Goal: Task Accomplishment & Management: Complete application form

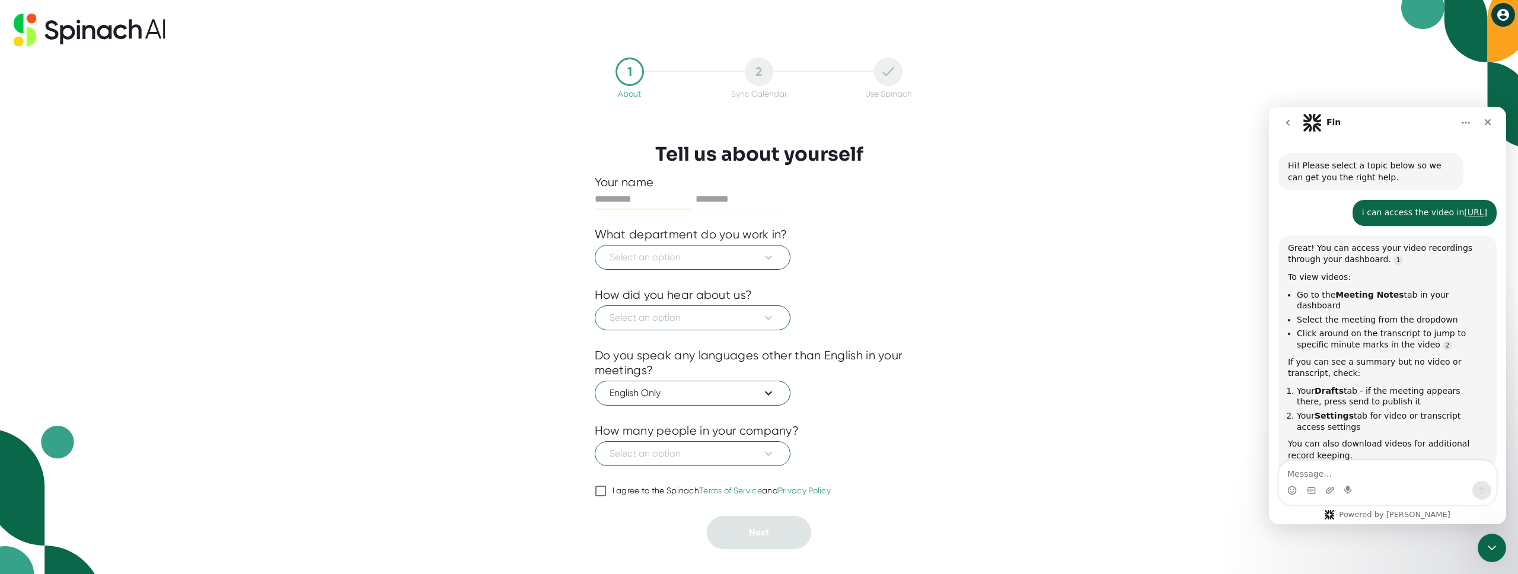
scroll to position [1001, 0]
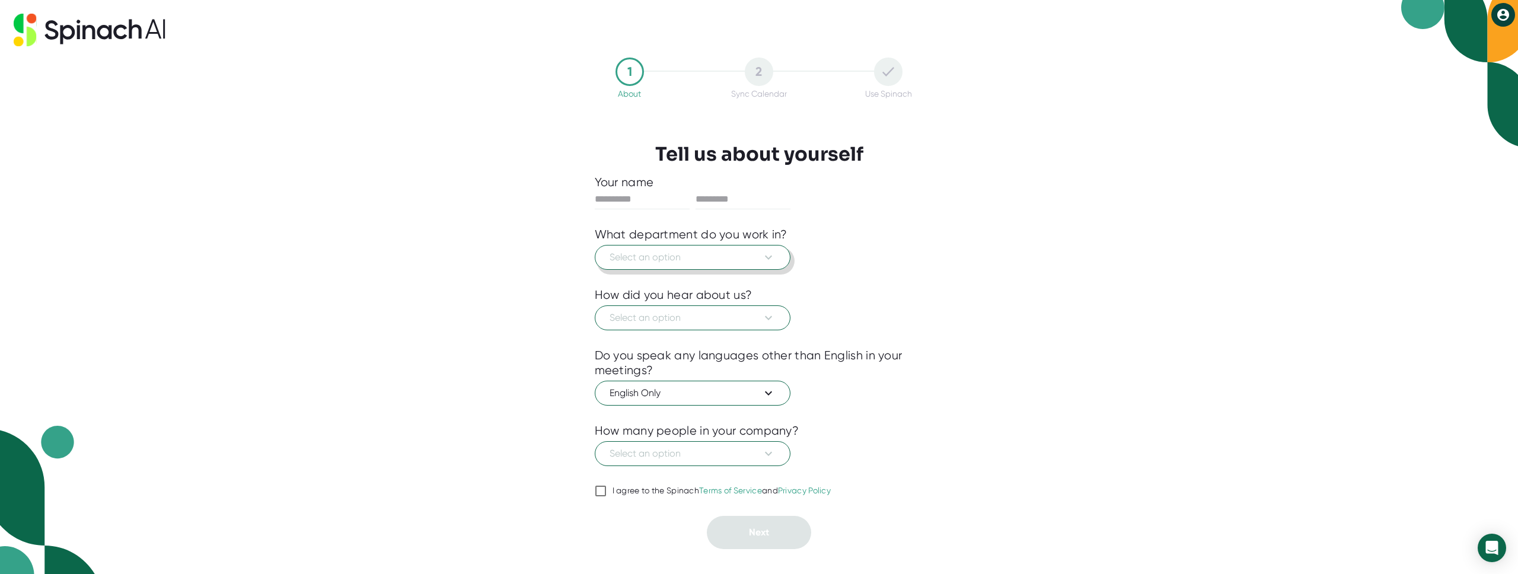
click at [670, 257] on span "Select an option" at bounding box center [692, 257] width 166 height 14
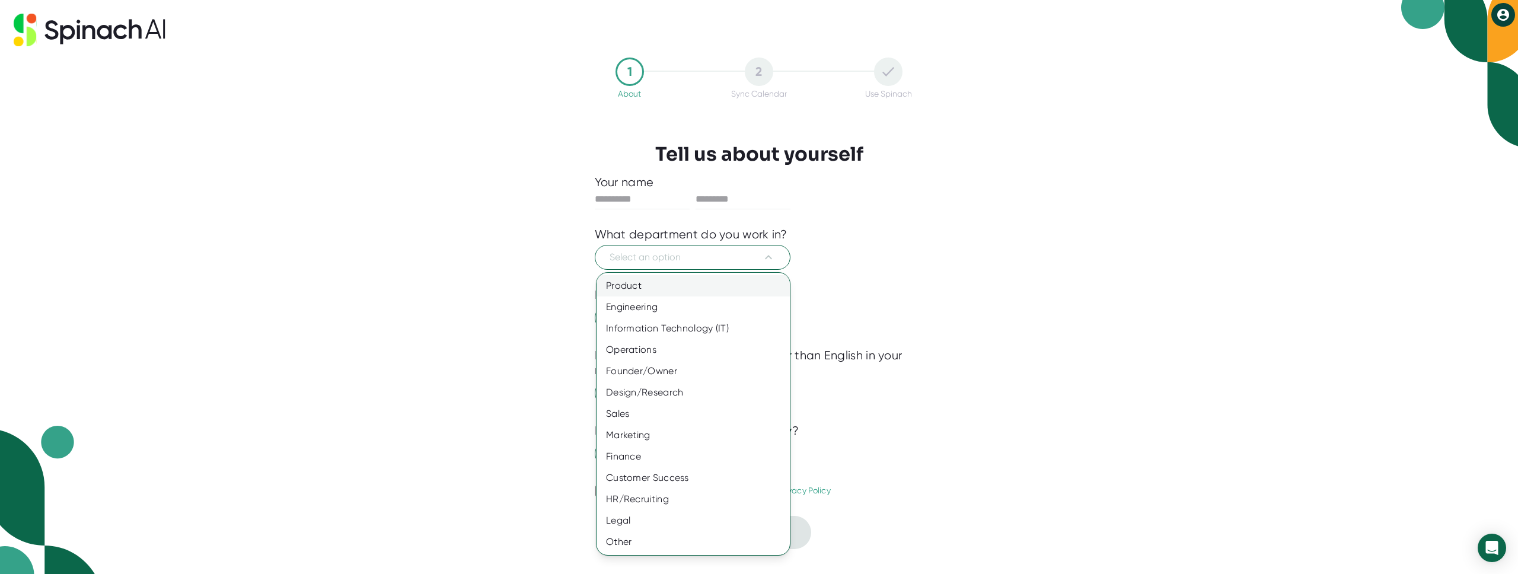
click at [657, 292] on div "Product" at bounding box center [692, 285] width 193 height 21
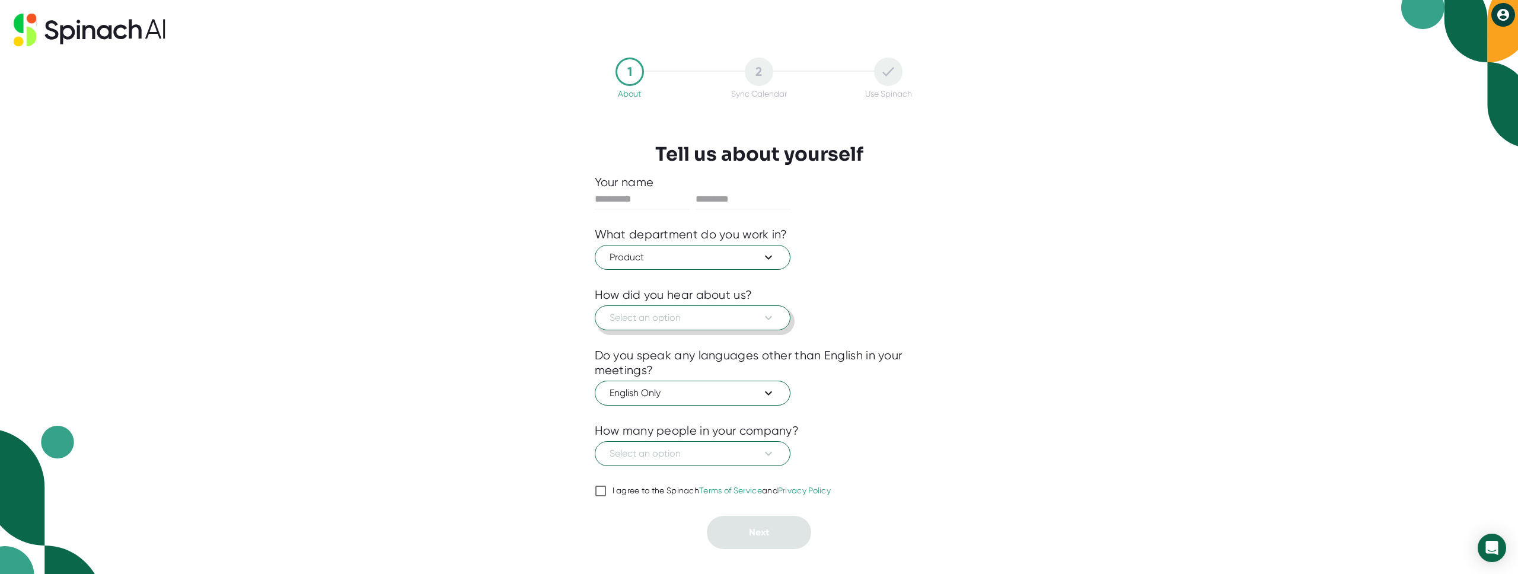
click at [668, 313] on span "Select an option" at bounding box center [692, 318] width 166 height 14
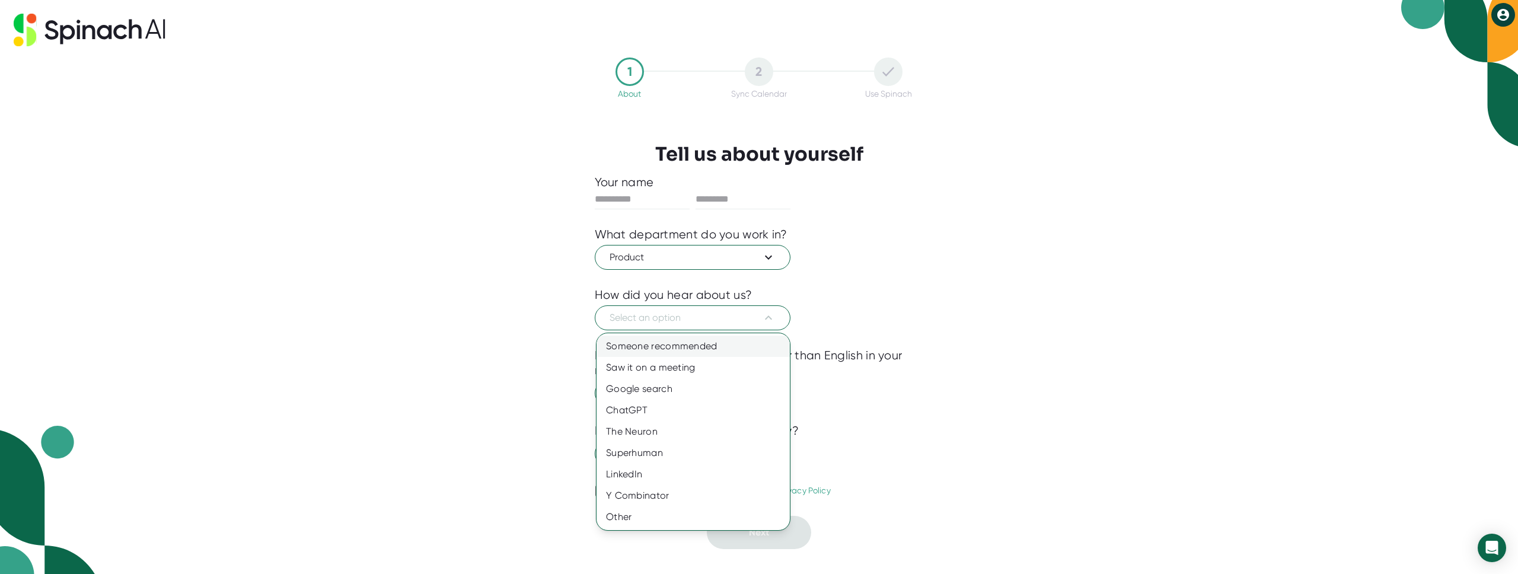
click at [663, 343] on div "Someone recommended" at bounding box center [692, 346] width 193 height 21
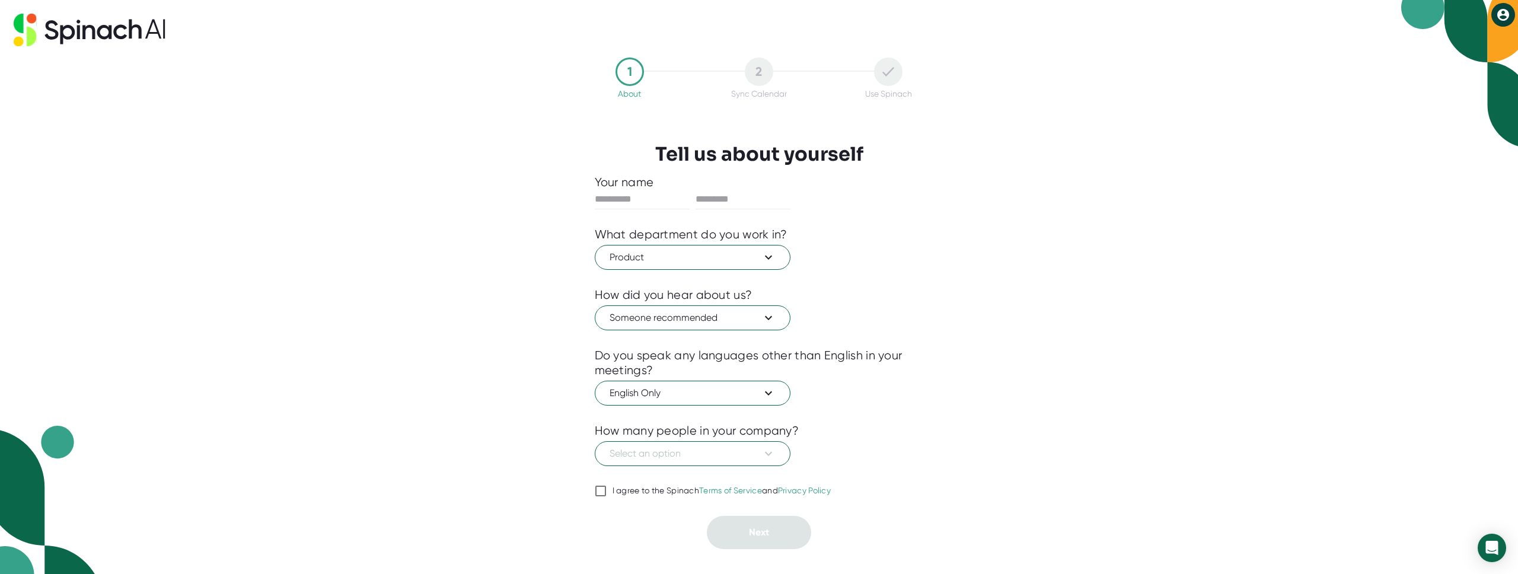
click at [662, 492] on div "I agree to the Spinach Terms of Service and Privacy Policy" at bounding box center [721, 490] width 219 height 11
click at [606, 492] on input "I agree to the Spinach Terms of Service and Privacy Policy" at bounding box center [601, 491] width 12 height 14
checkbox input "true"
click at [662, 444] on button "Select an option" at bounding box center [693, 453] width 196 height 25
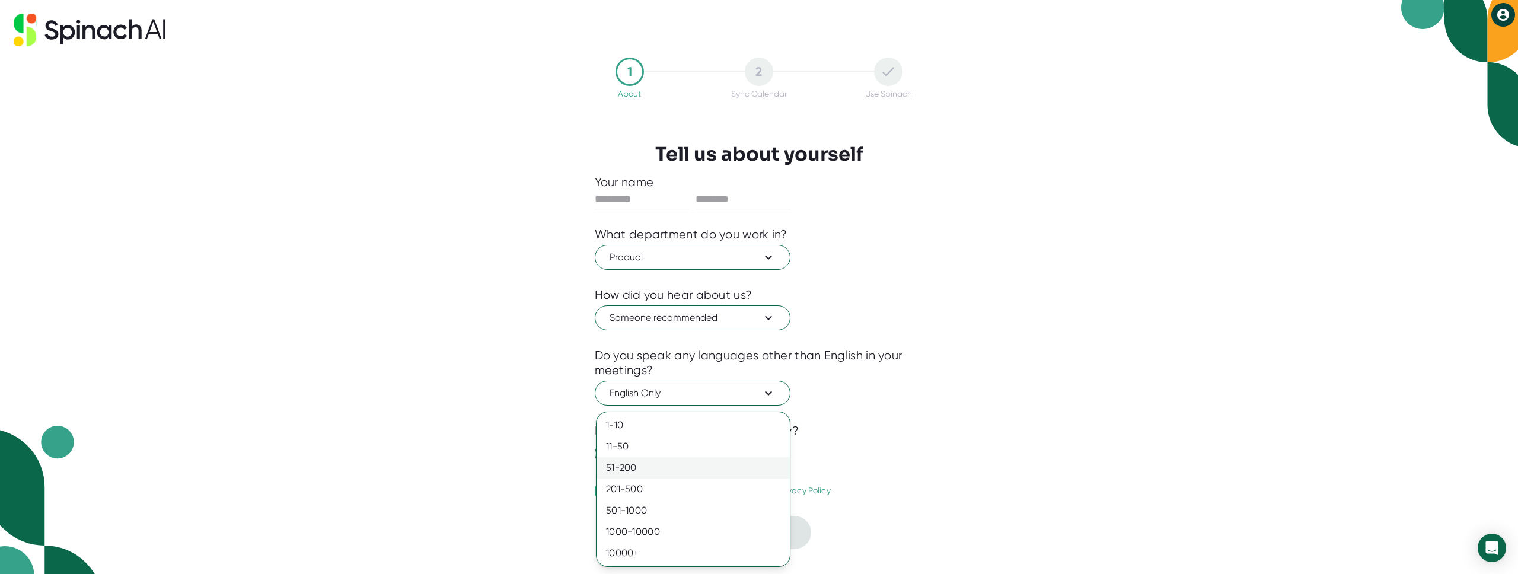
click at [662, 465] on div "51-200" at bounding box center [692, 467] width 193 height 21
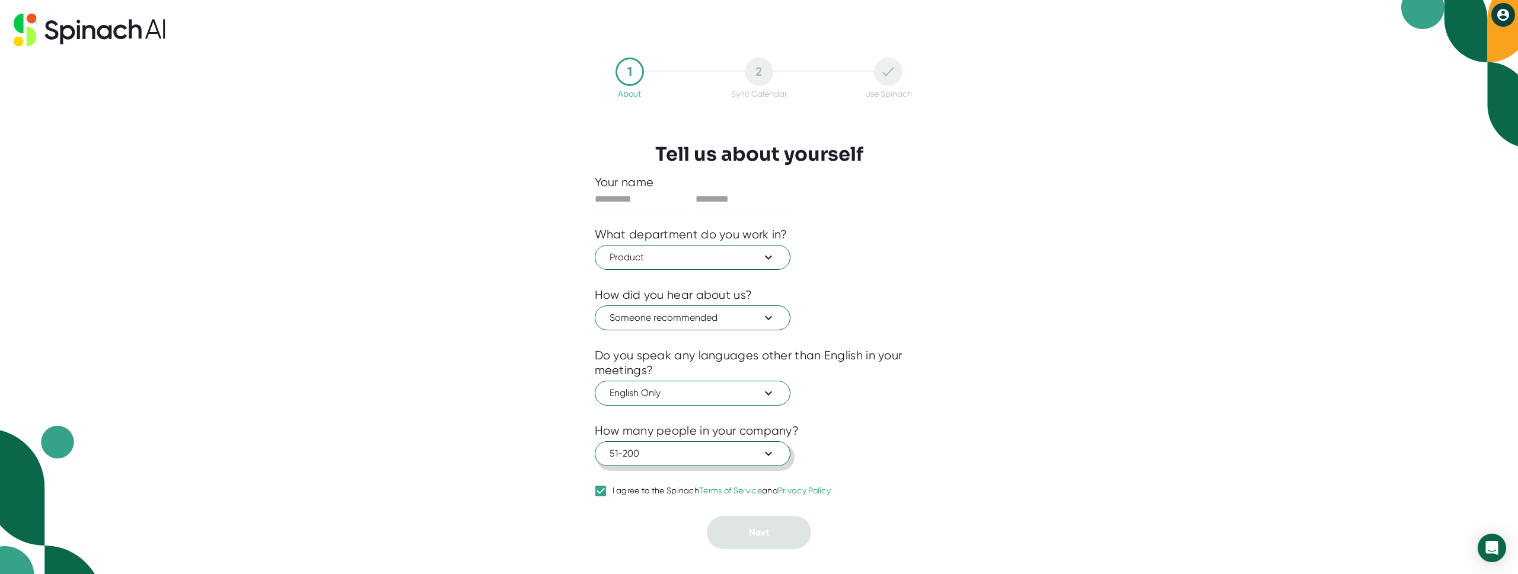
click at [677, 446] on button "51-200" at bounding box center [693, 453] width 196 height 25
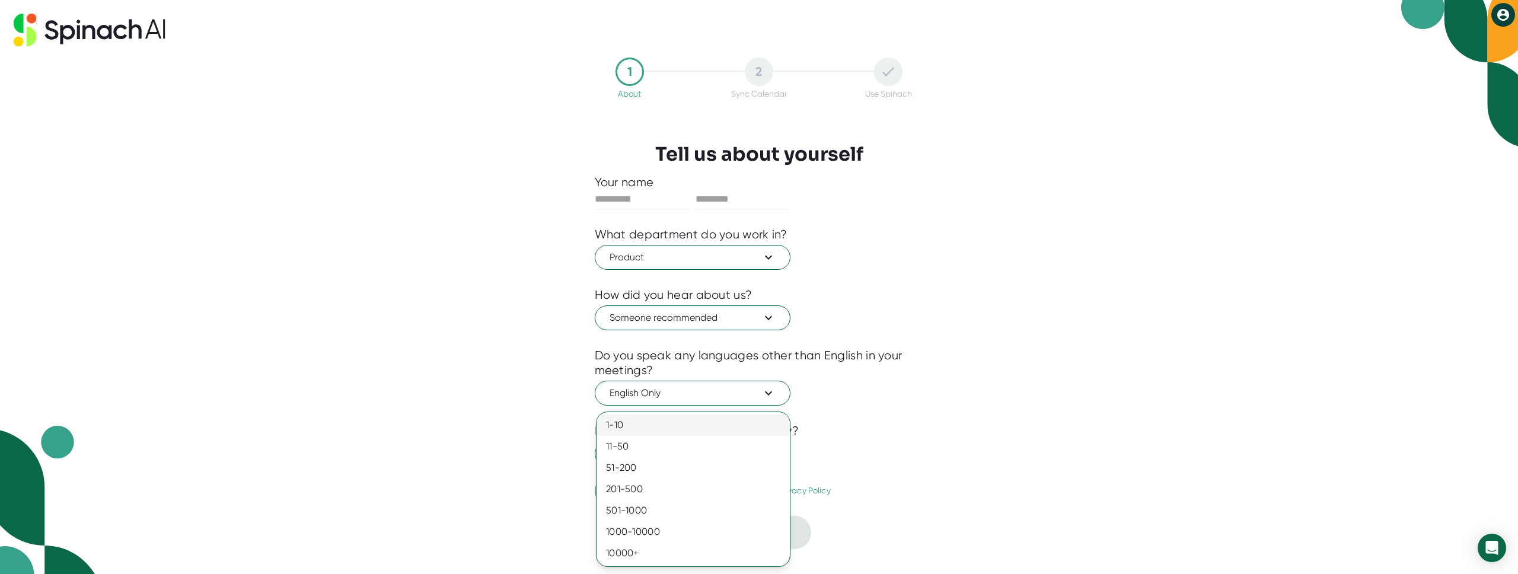
click at [678, 428] on div "1-10" at bounding box center [692, 424] width 193 height 21
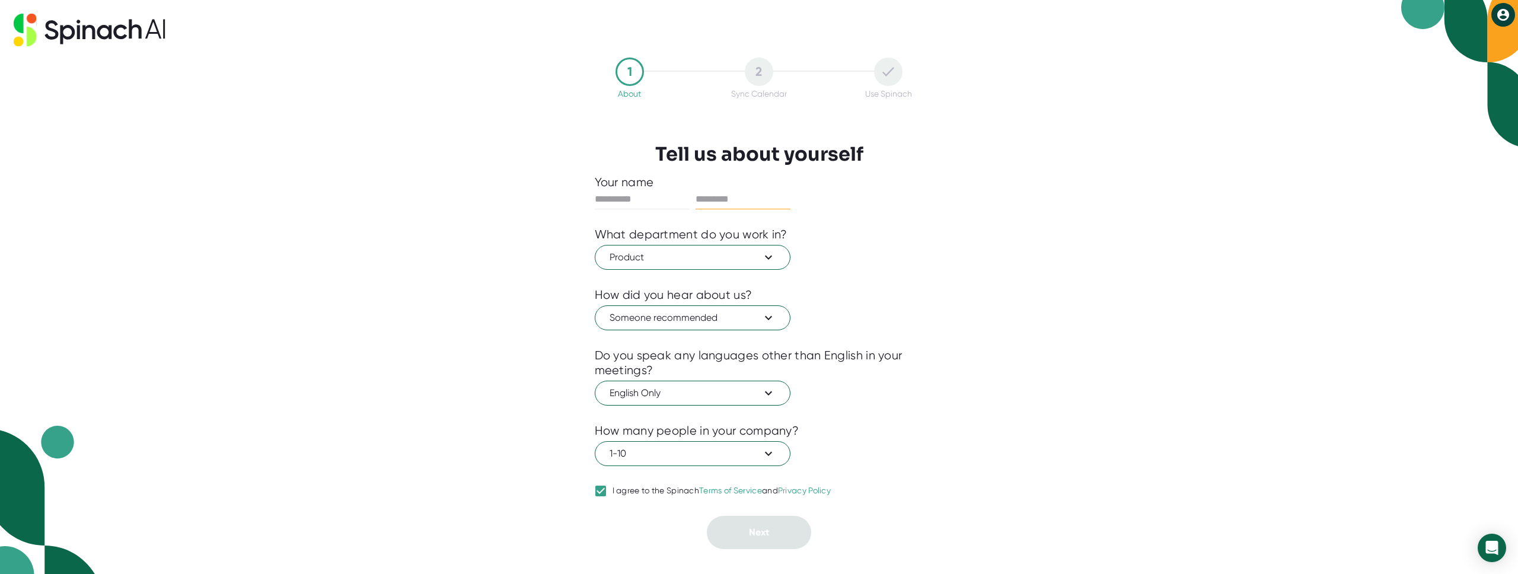
click at [746, 196] on input "text" at bounding box center [742, 199] width 95 height 19
click at [644, 194] on input "text" at bounding box center [642, 199] width 95 height 19
type input "***"
click at [713, 201] on input "text" at bounding box center [742, 199] width 95 height 19
type input "***"
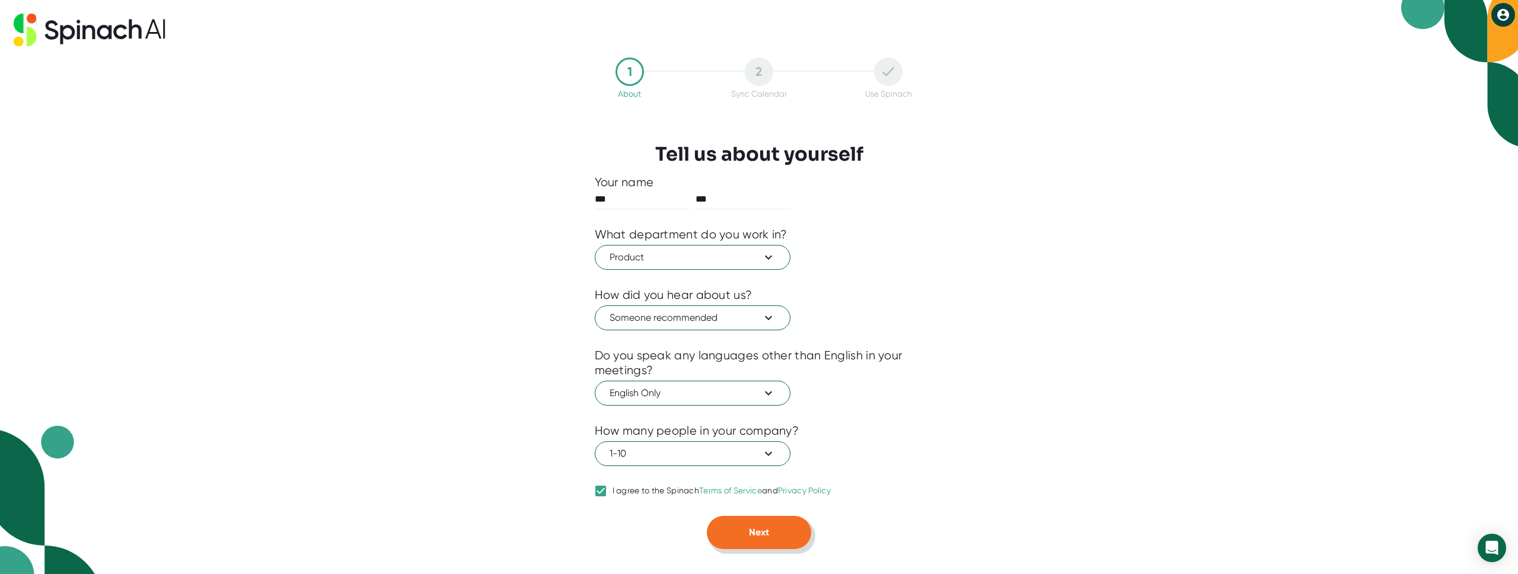
click at [748, 519] on button "Next" at bounding box center [759, 532] width 104 height 33
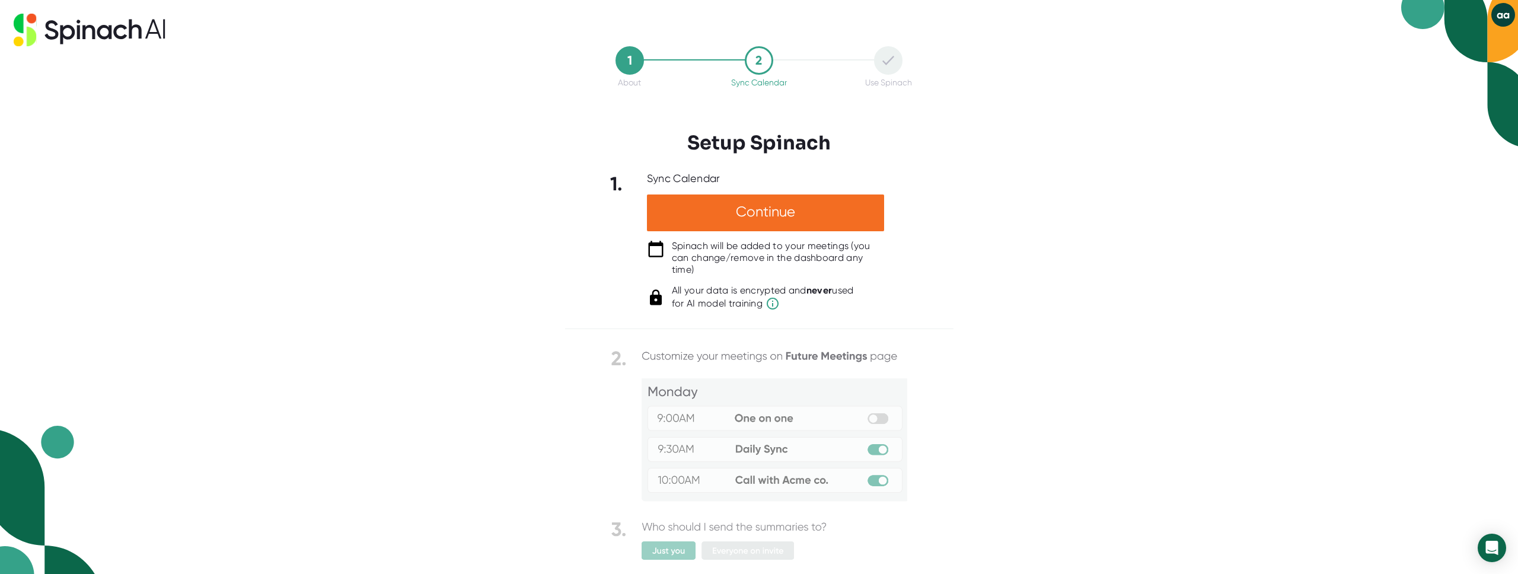
scroll to position [28, 0]
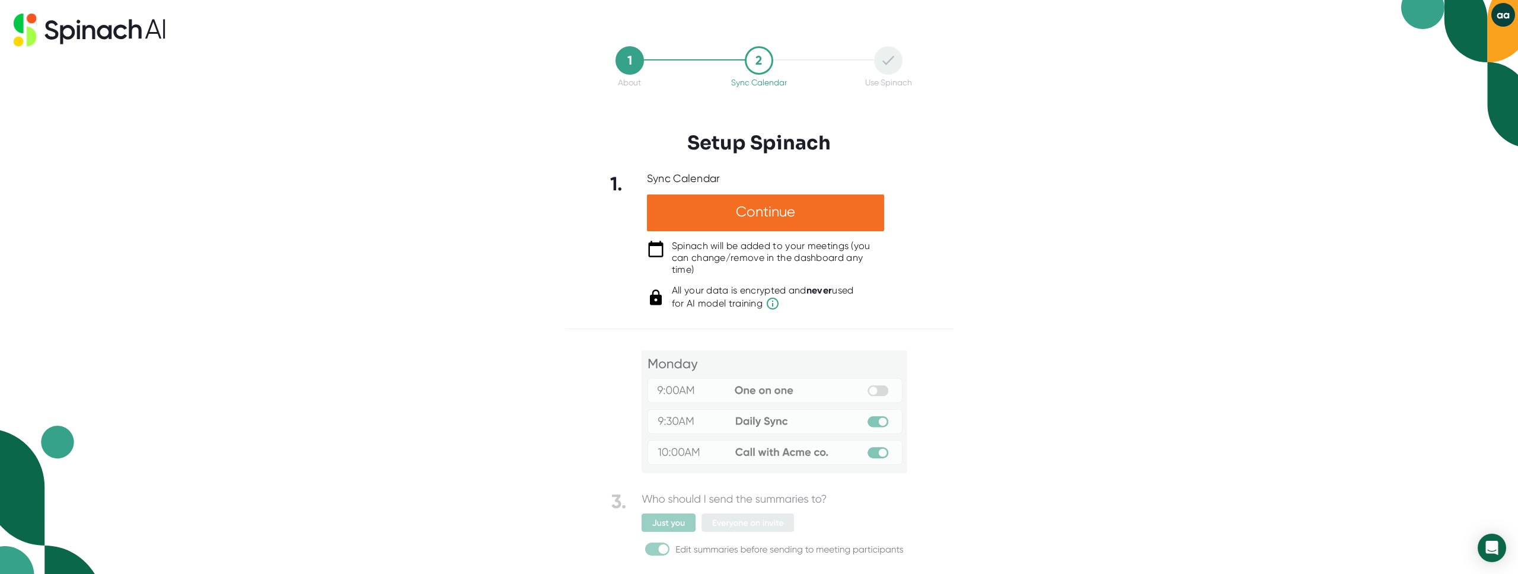
click at [676, 543] on img at bounding box center [759, 439] width 296 height 241
click at [884, 62] on div at bounding box center [888, 60] width 28 height 28
click at [884, 62] on icon at bounding box center [888, 60] width 12 height 9
